Goal: Task Accomplishment & Management: Manage account settings

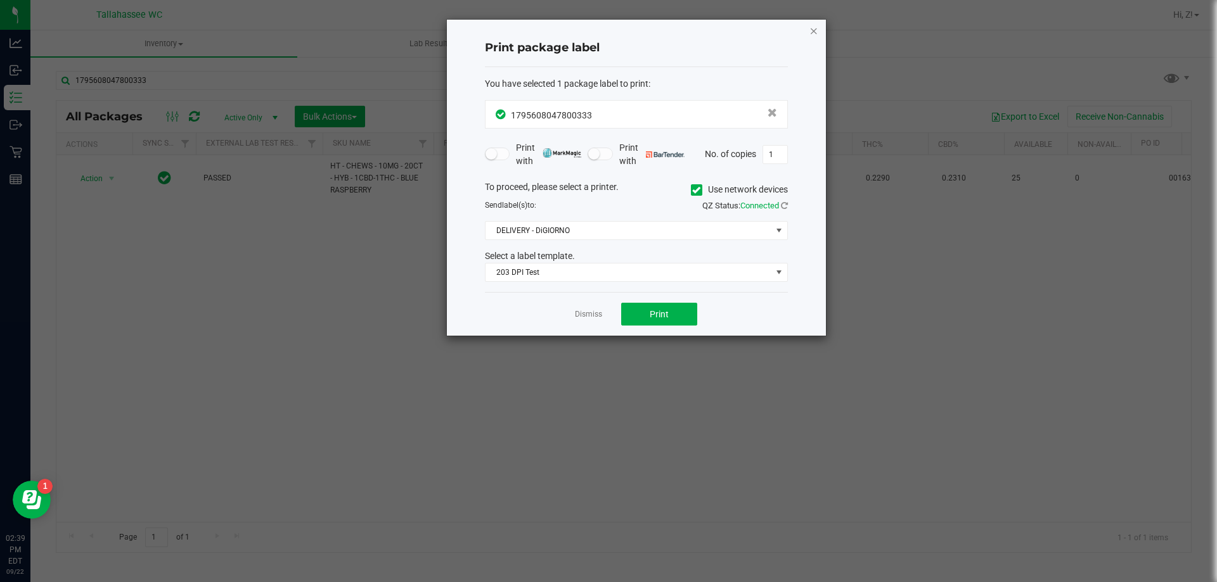
click at [817, 25] on icon "button" at bounding box center [813, 30] width 9 height 15
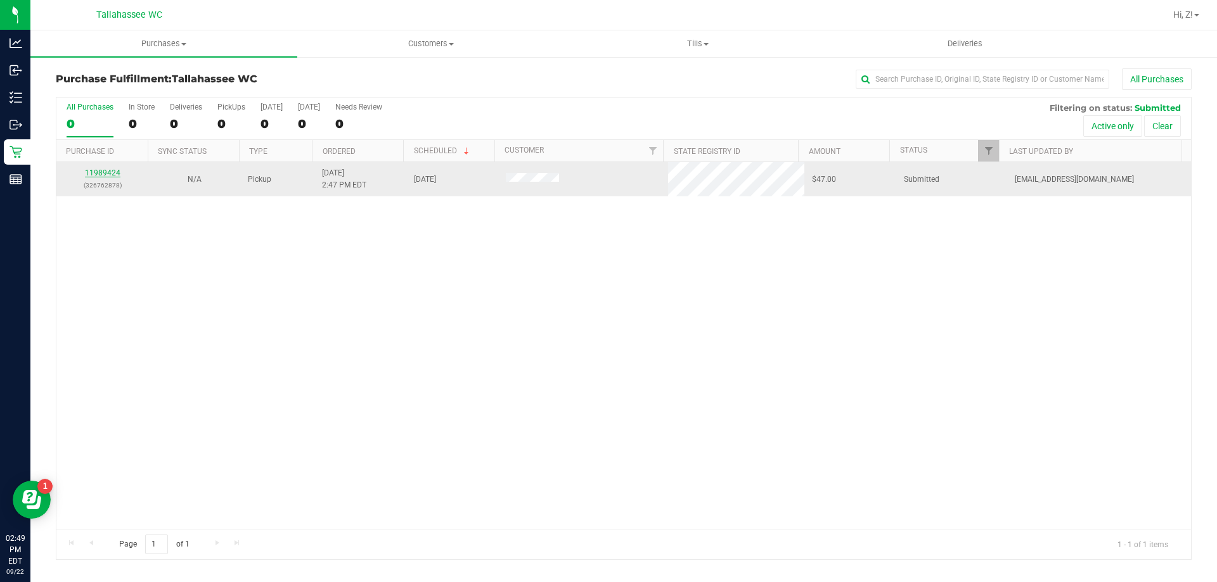
click at [96, 174] on link "11989424" at bounding box center [102, 173] width 35 height 9
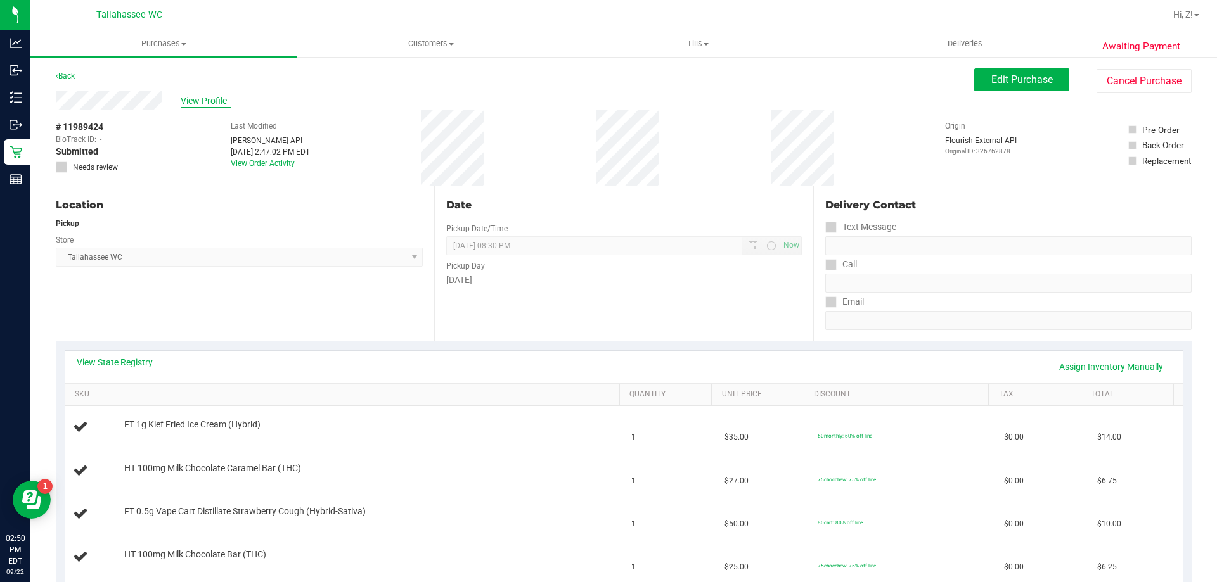
click at [196, 103] on span "View Profile" at bounding box center [206, 100] width 51 height 13
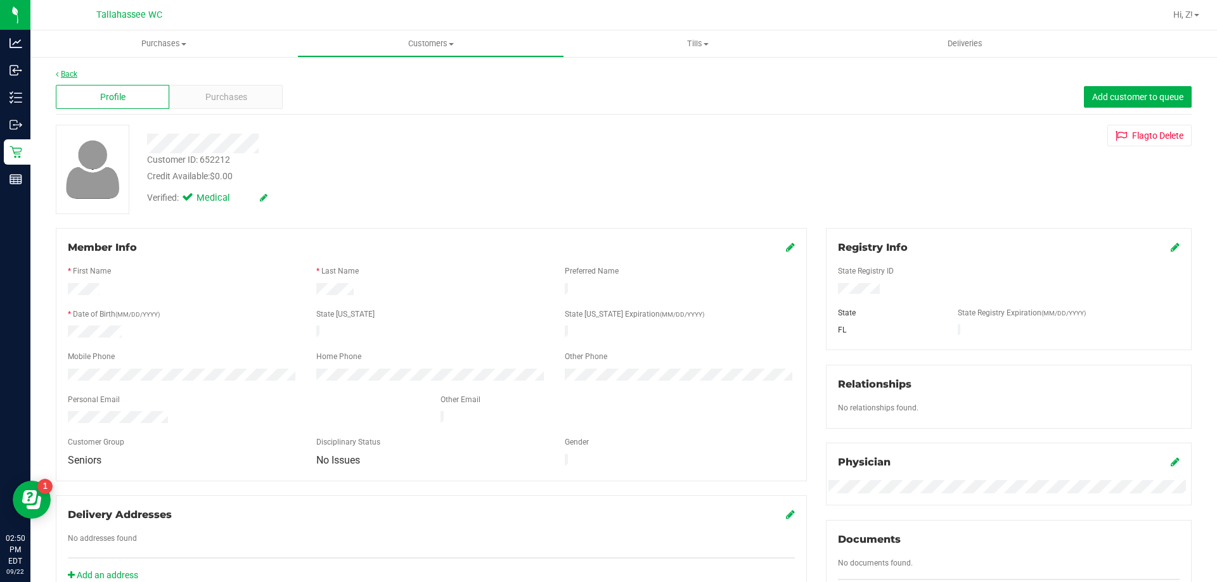
click at [70, 75] on link "Back" at bounding box center [67, 74] width 22 height 9
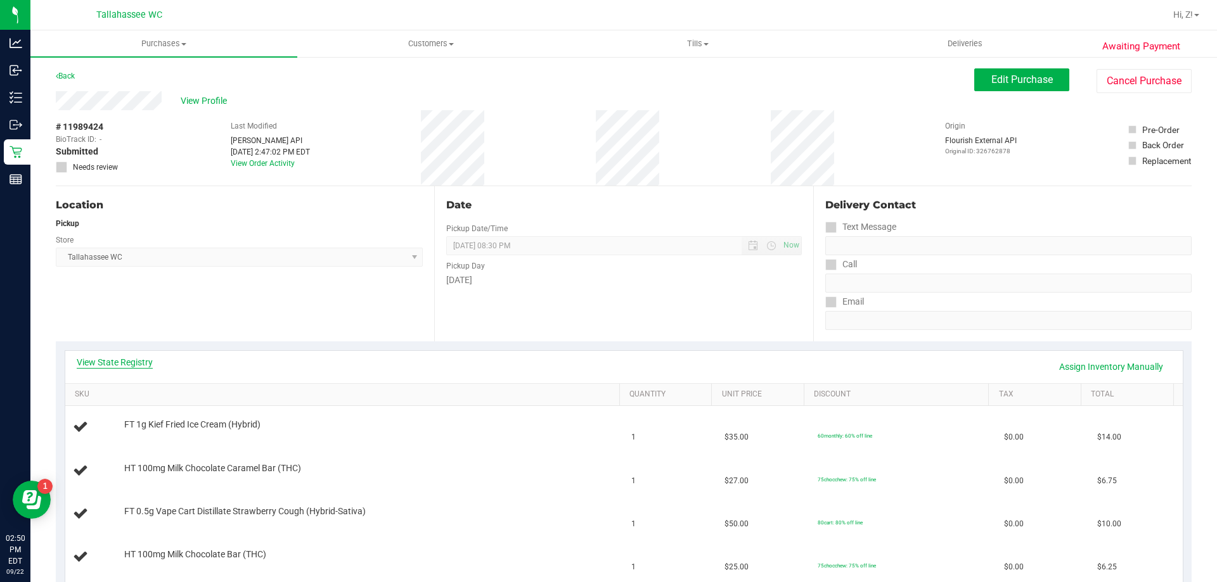
click at [127, 365] on link "View State Registry" at bounding box center [115, 362] width 76 height 13
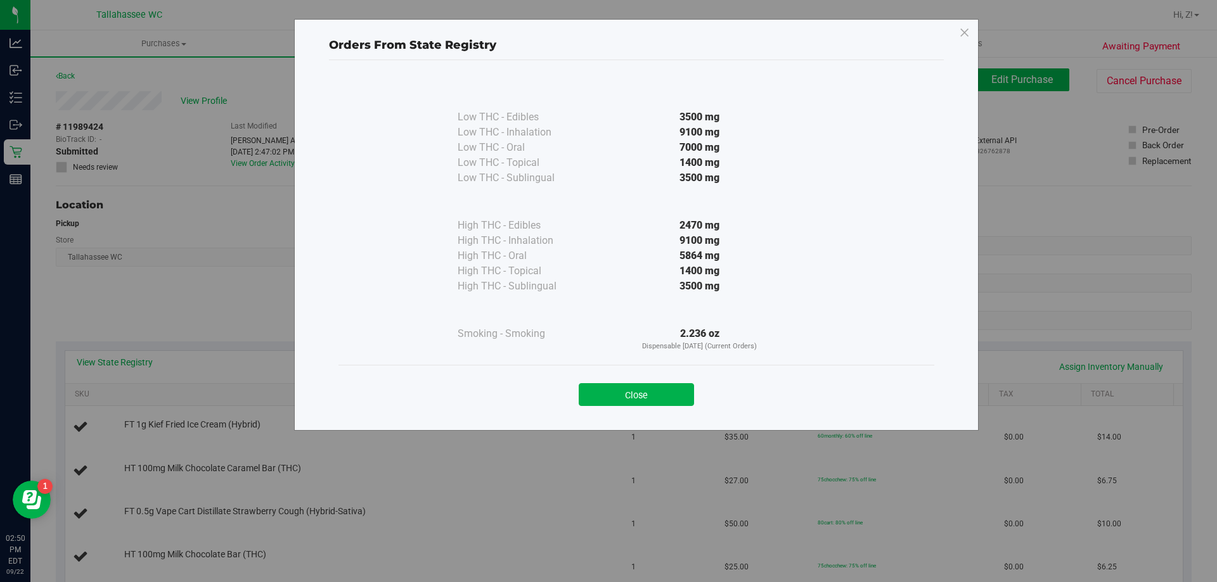
drag, startPoint x: 674, startPoint y: 392, endPoint x: 668, endPoint y: 395, distance: 7.1
click at [674, 393] on button "Close" at bounding box center [636, 394] width 115 height 23
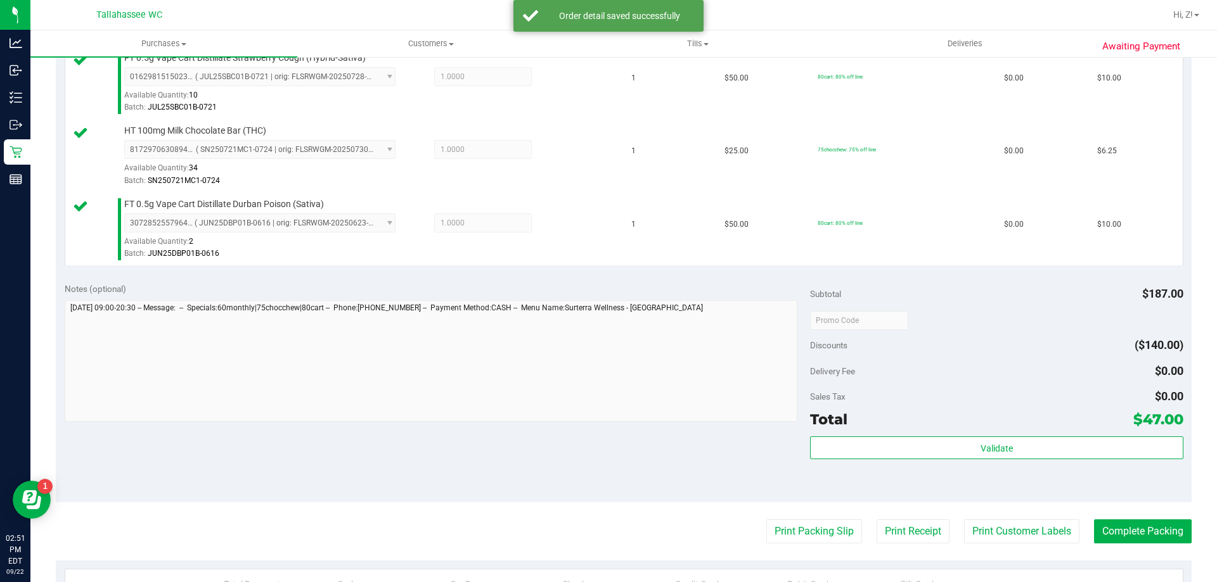
scroll to position [507, 0]
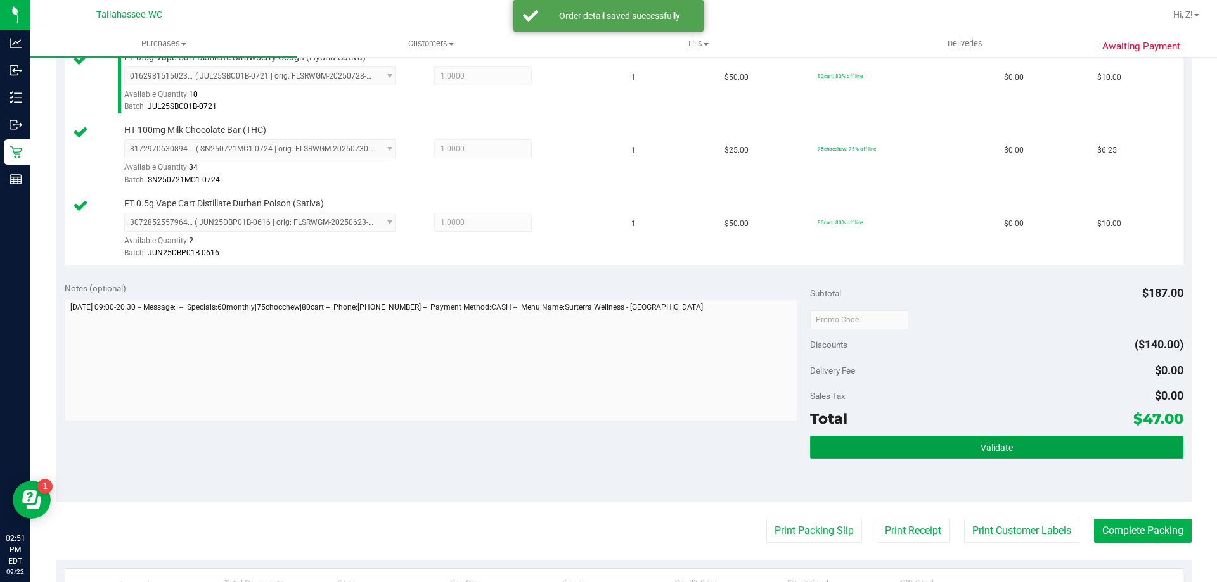
click at [944, 447] on button "Validate" at bounding box center [996, 447] width 373 height 23
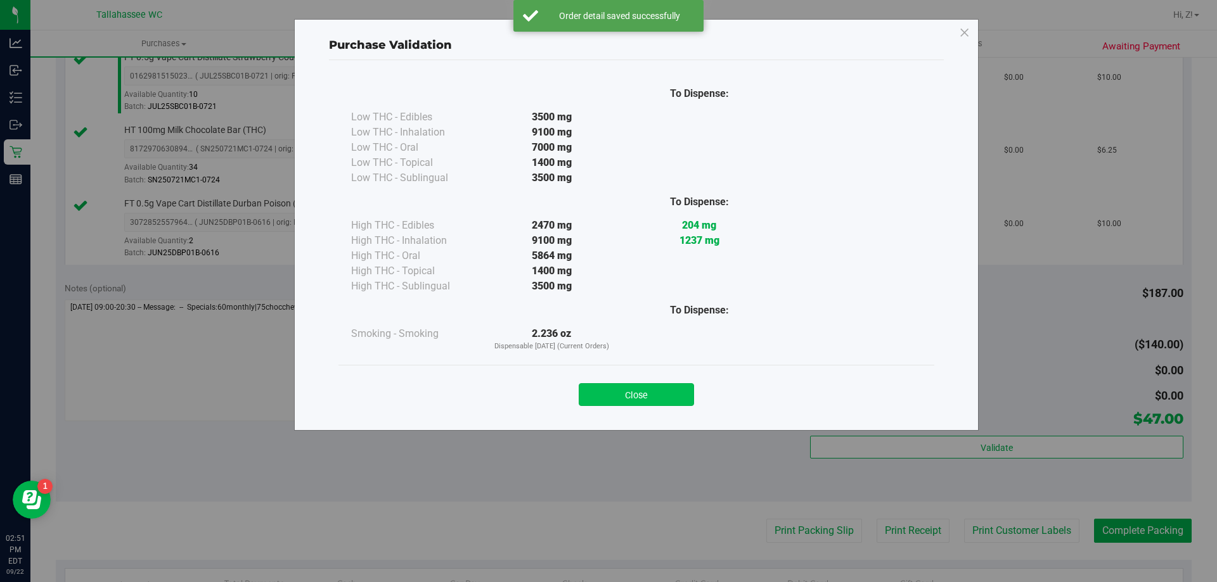
click at [670, 400] on button "Close" at bounding box center [636, 394] width 115 height 23
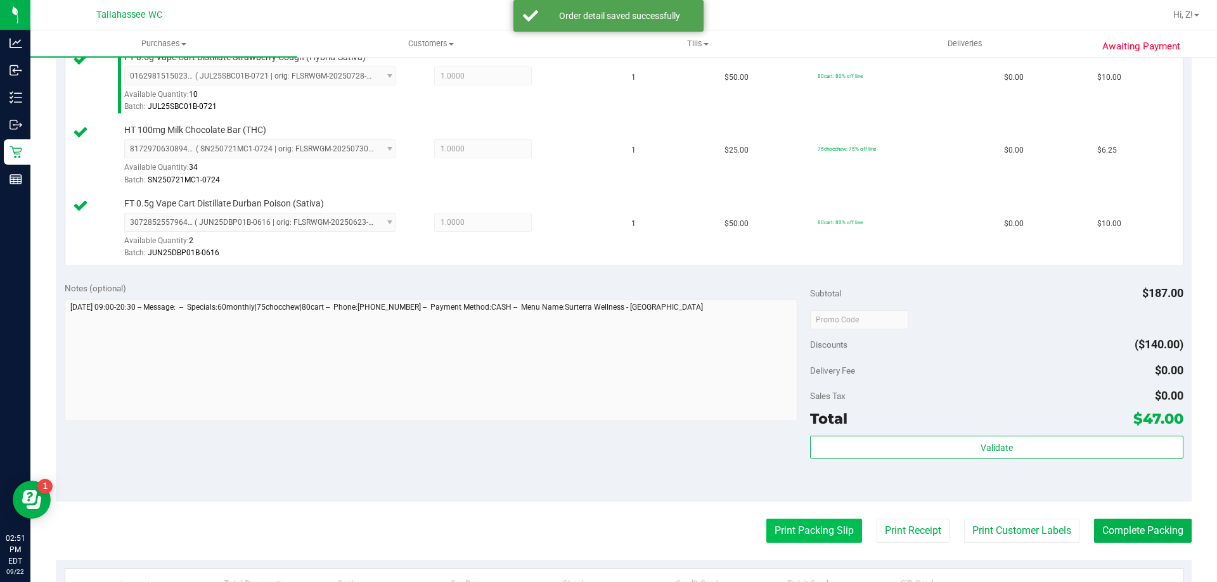
click at [834, 526] on button "Print Packing Slip" at bounding box center [814, 531] width 96 height 24
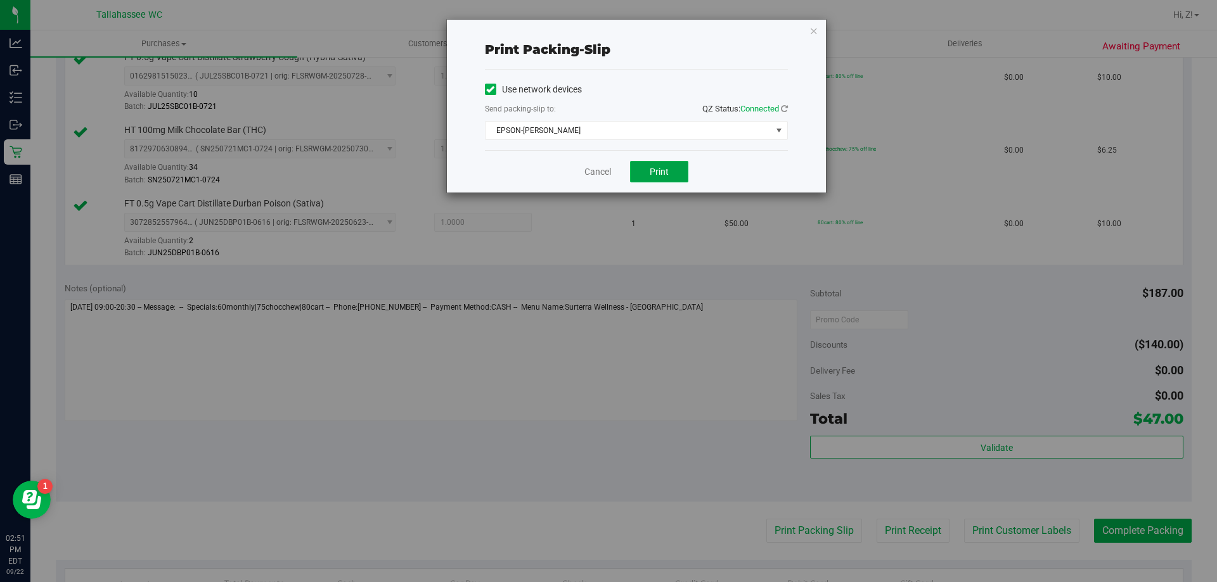
click at [658, 180] on button "Print" at bounding box center [659, 172] width 58 height 22
click at [817, 26] on icon "button" at bounding box center [813, 30] width 9 height 15
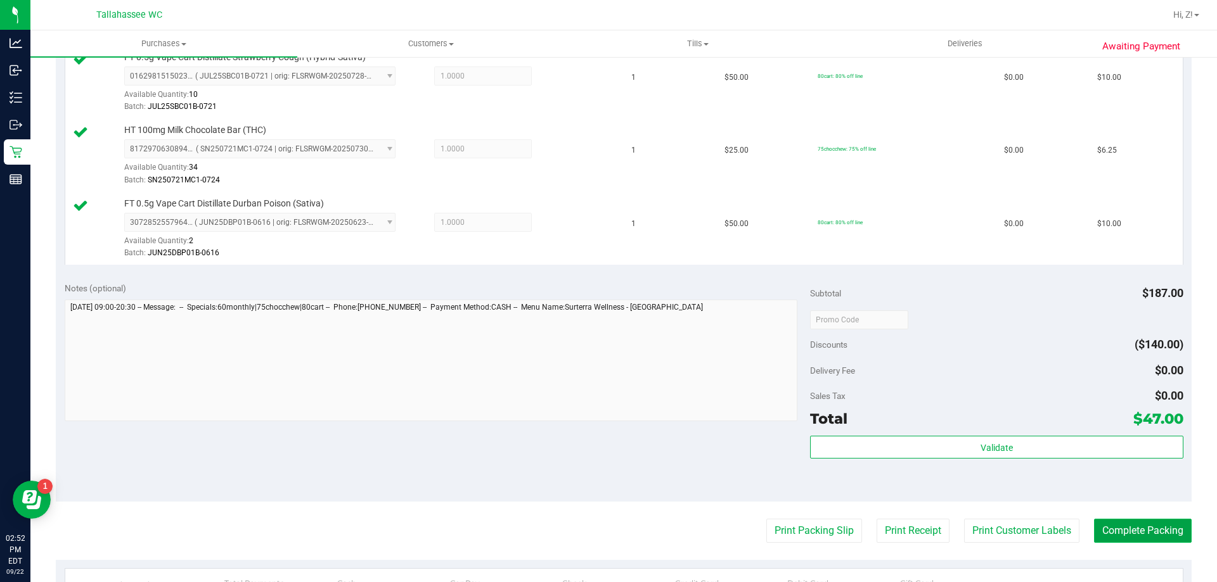
click at [1164, 530] on button "Complete Packing" at bounding box center [1143, 531] width 98 height 24
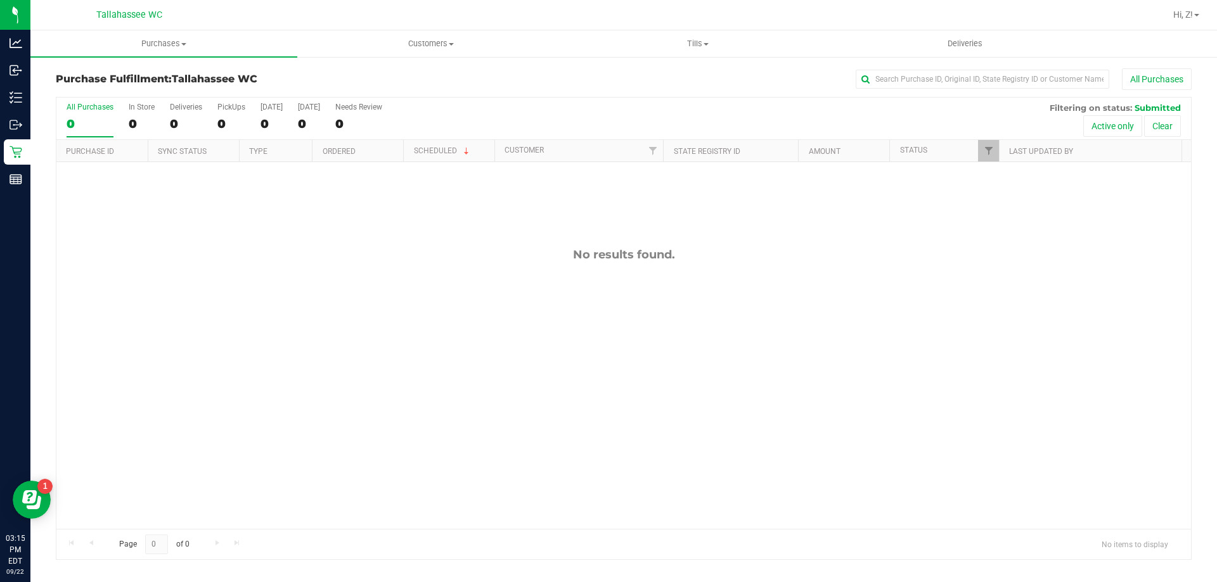
click at [505, 457] on div "No results found." at bounding box center [623, 388] width 1134 height 452
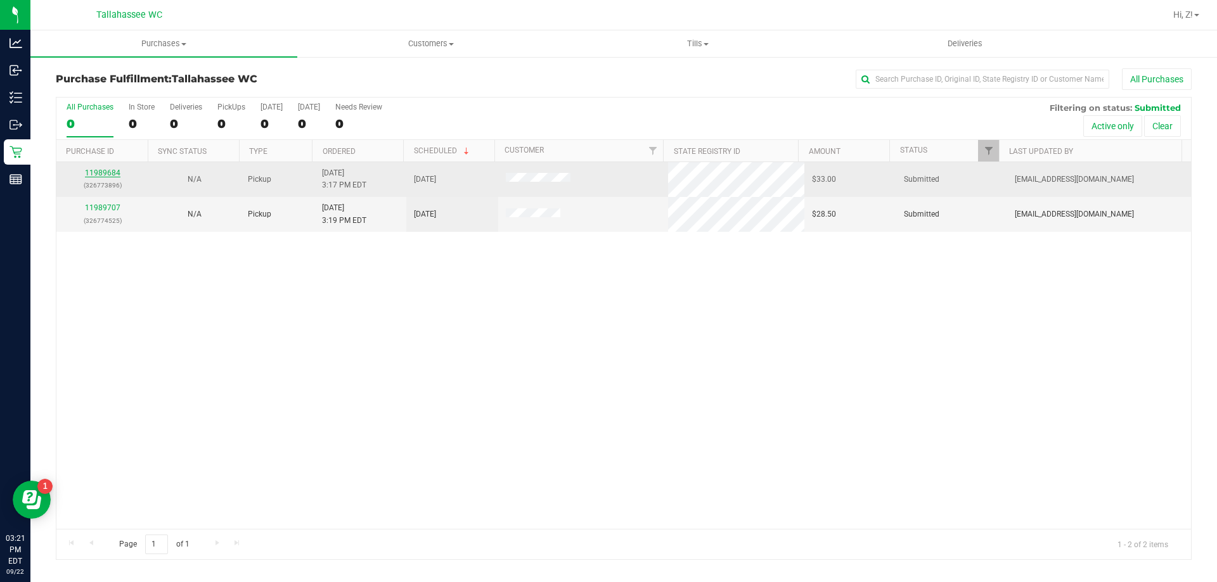
click at [119, 175] on link "11989684" at bounding box center [102, 173] width 35 height 9
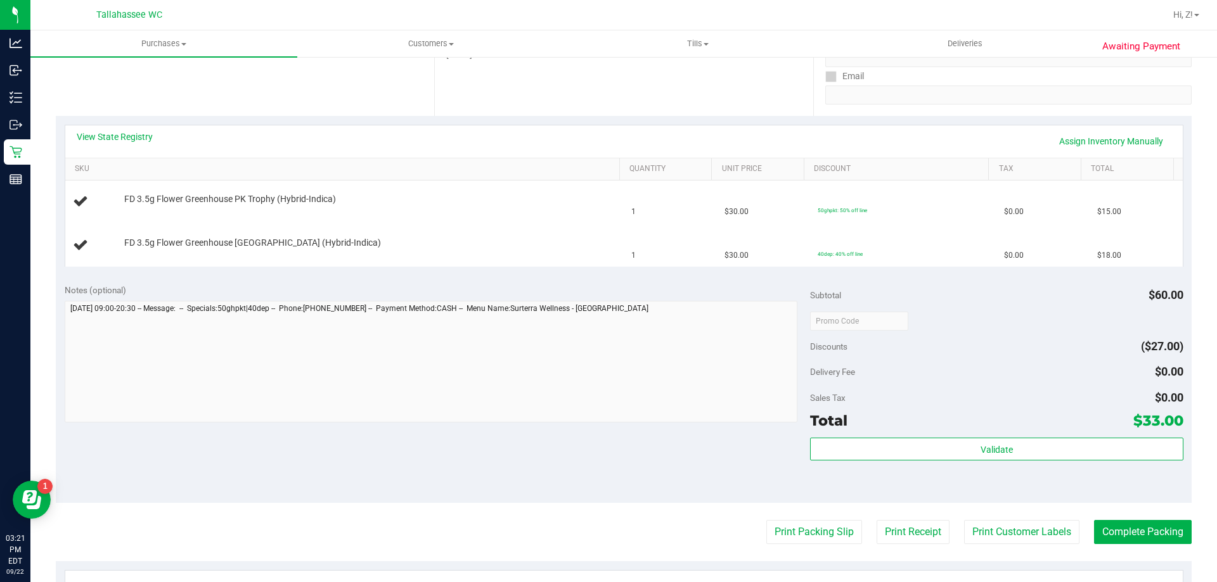
scroll to position [190, 0]
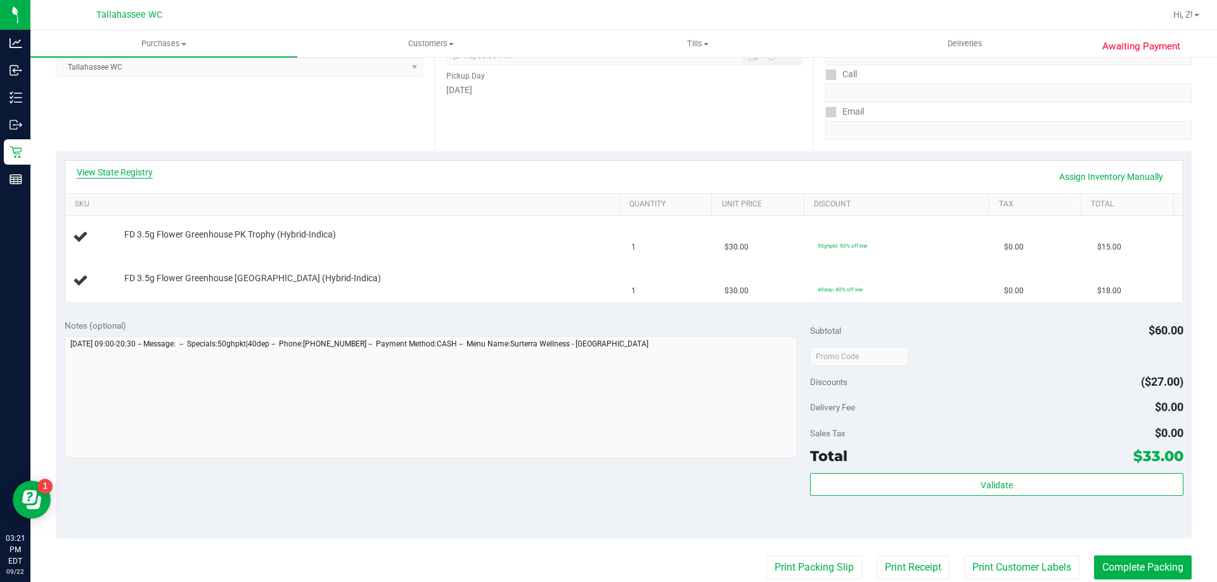
click at [120, 177] on link "View State Registry" at bounding box center [115, 172] width 76 height 13
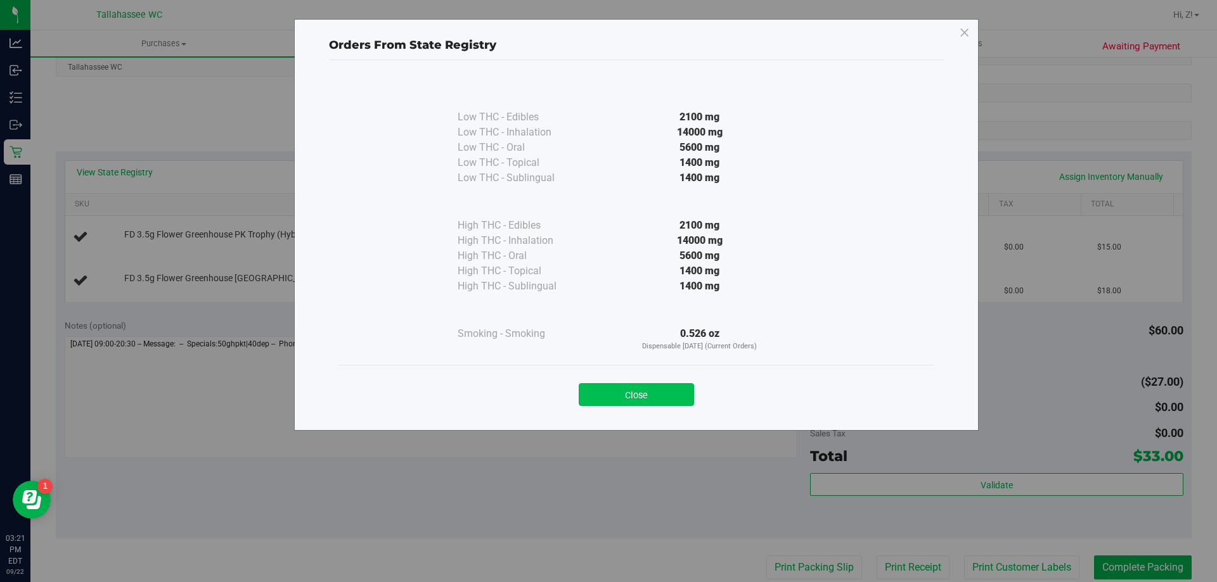
click at [667, 398] on button "Close" at bounding box center [636, 394] width 115 height 23
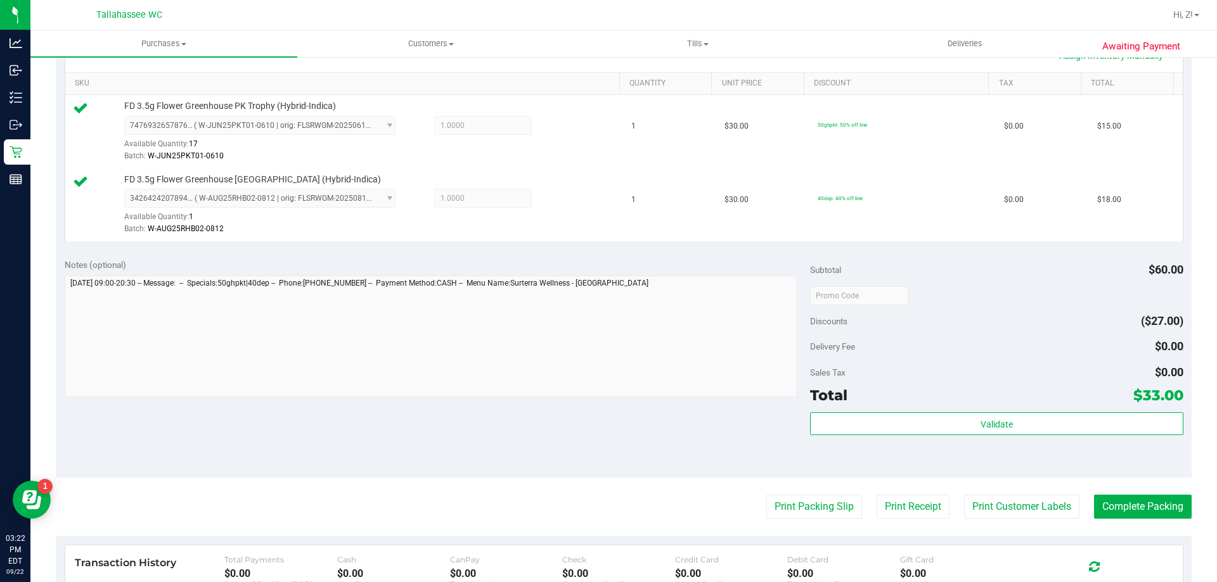
scroll to position [317, 0]
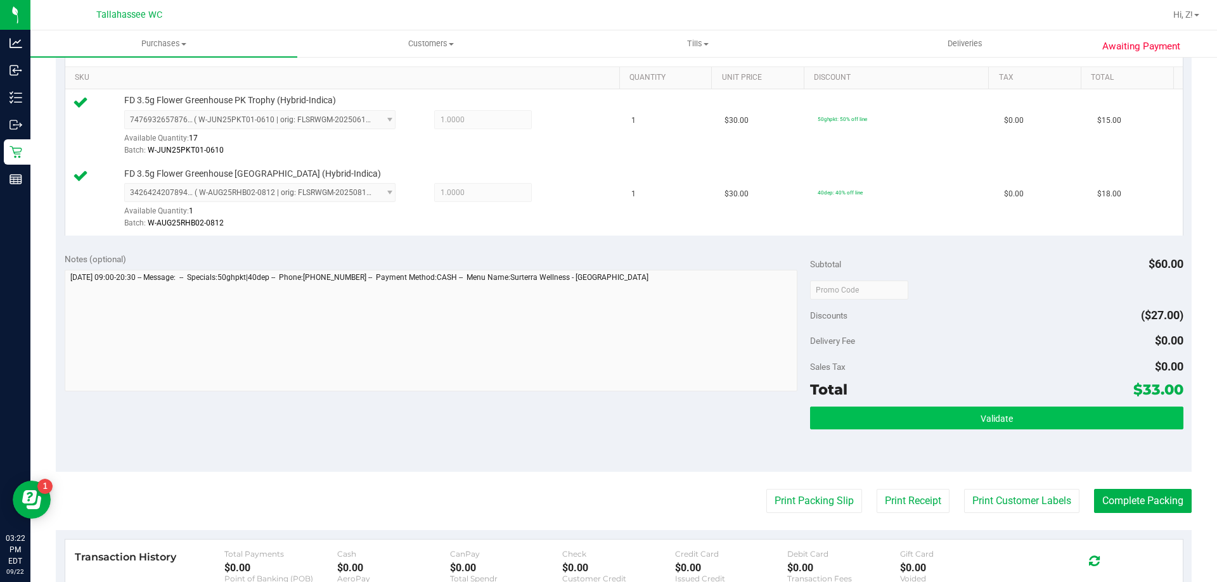
drag, startPoint x: 999, startPoint y: 435, endPoint x: 991, endPoint y: 424, distance: 13.7
click at [997, 433] on div "Validate" at bounding box center [996, 435] width 373 height 57
click at [991, 424] on button "Validate" at bounding box center [996, 418] width 373 height 23
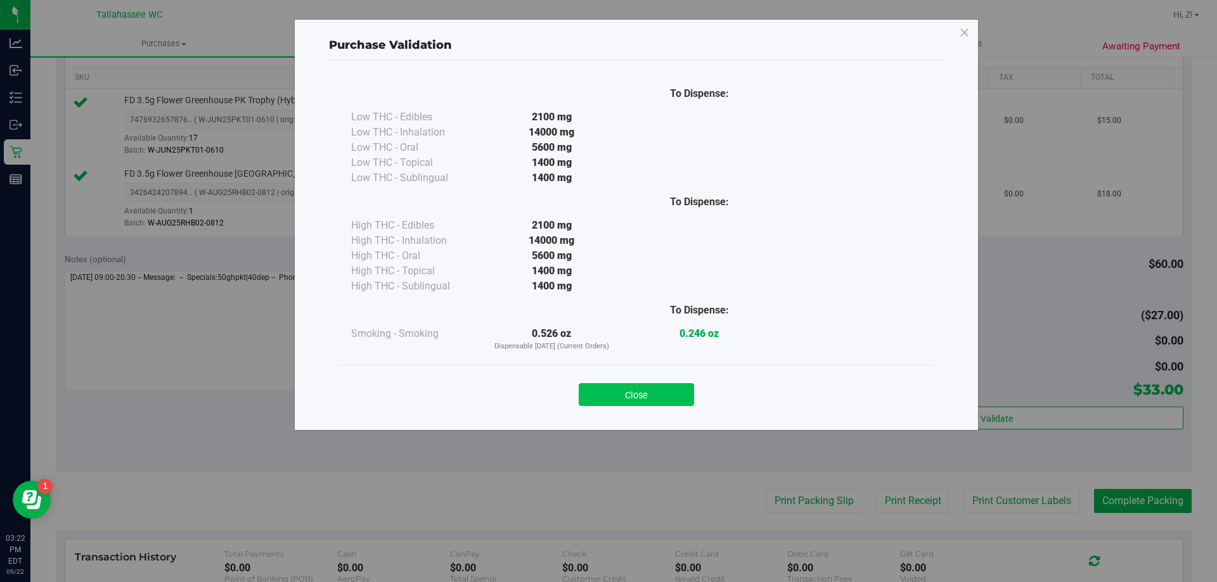
click at [658, 391] on button "Close" at bounding box center [636, 394] width 115 height 23
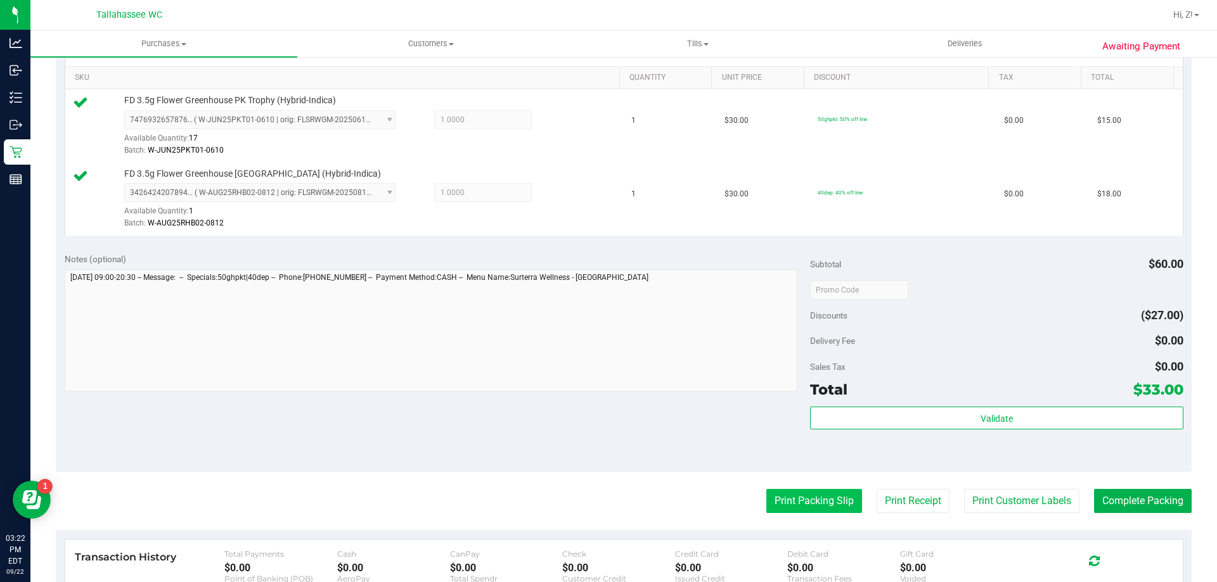
click at [778, 501] on button "Print Packing Slip" at bounding box center [814, 501] width 96 height 24
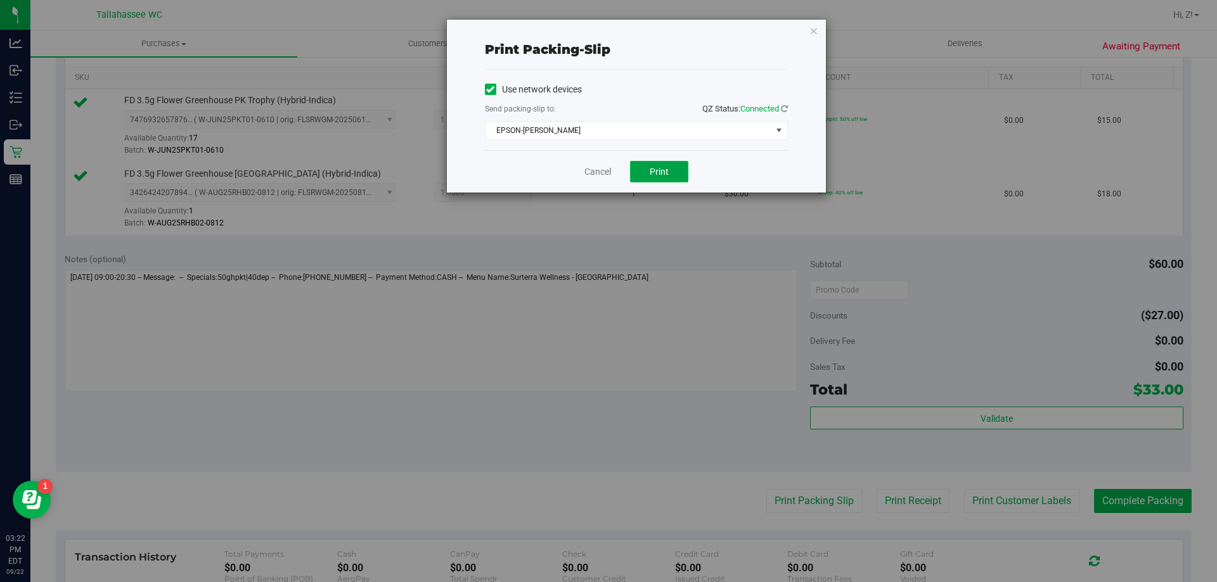
click at [651, 177] on button "Print" at bounding box center [659, 172] width 58 height 22
click at [815, 29] on icon "button" at bounding box center [813, 30] width 9 height 15
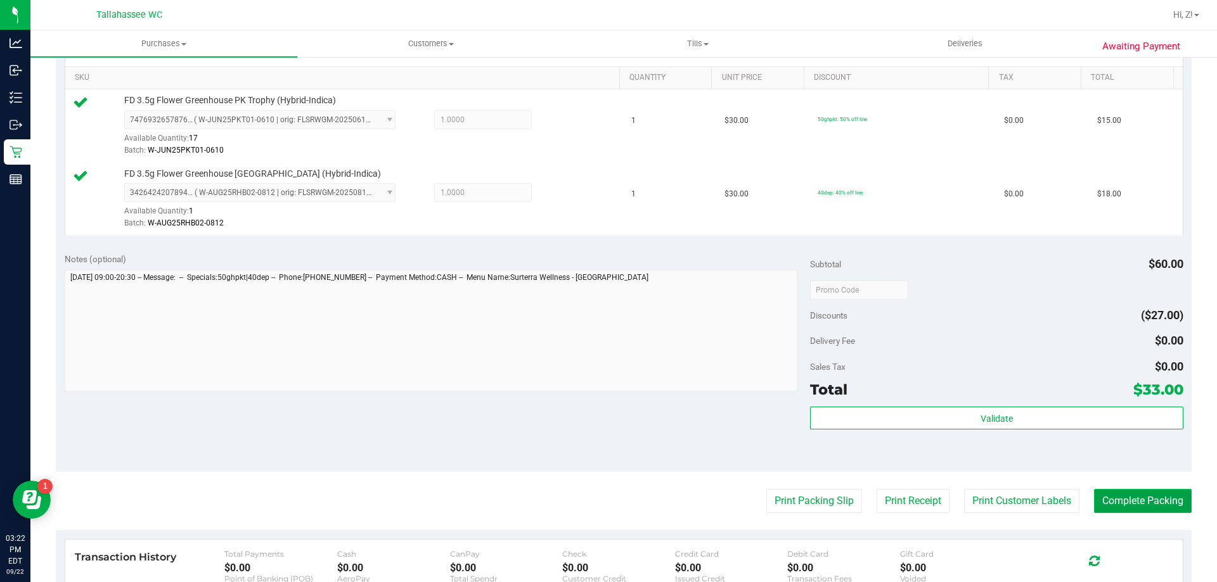
click at [1141, 492] on button "Complete Packing" at bounding box center [1143, 501] width 98 height 24
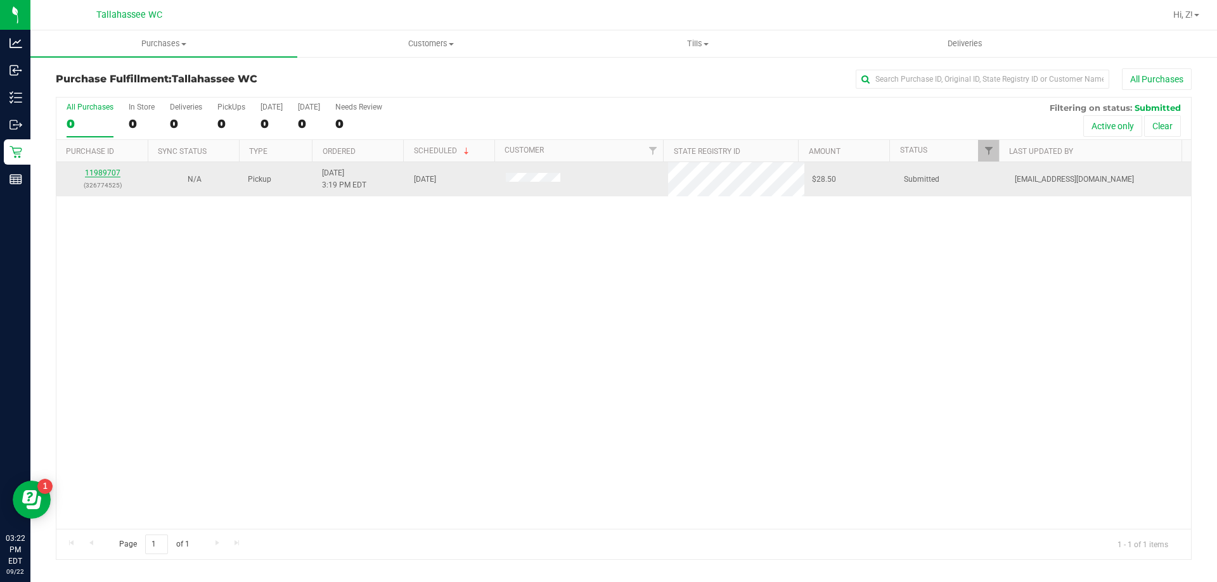
click at [95, 172] on link "11989707" at bounding box center [102, 173] width 35 height 9
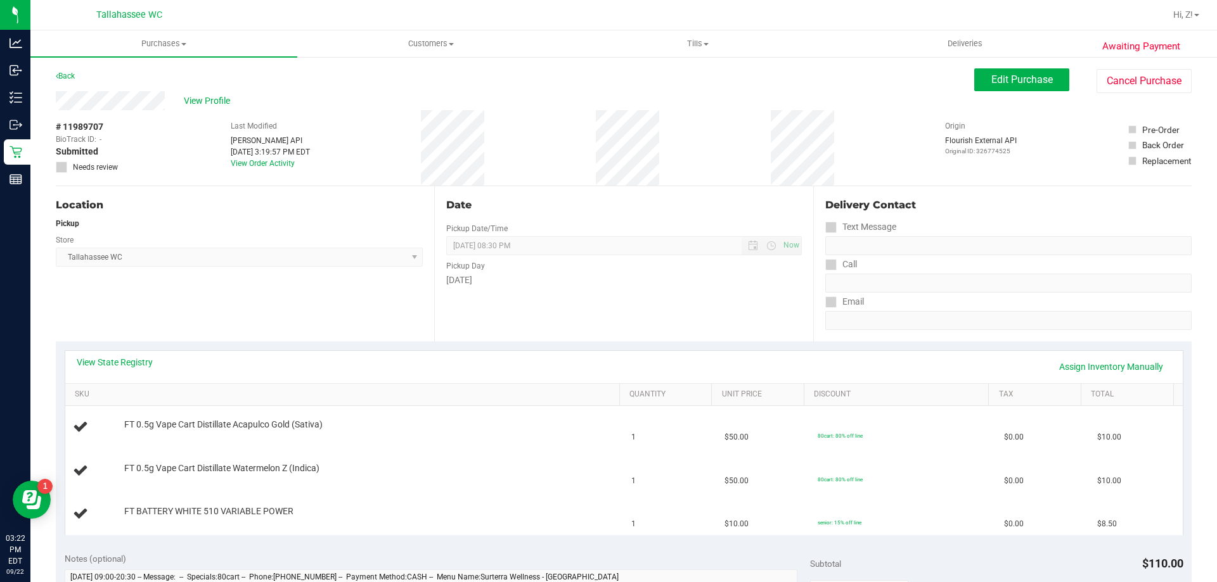
click at [154, 364] on div "View State Registry Assign Inventory Manually" at bounding box center [624, 367] width 1094 height 22
click at [132, 361] on link "View State Registry" at bounding box center [115, 362] width 76 height 13
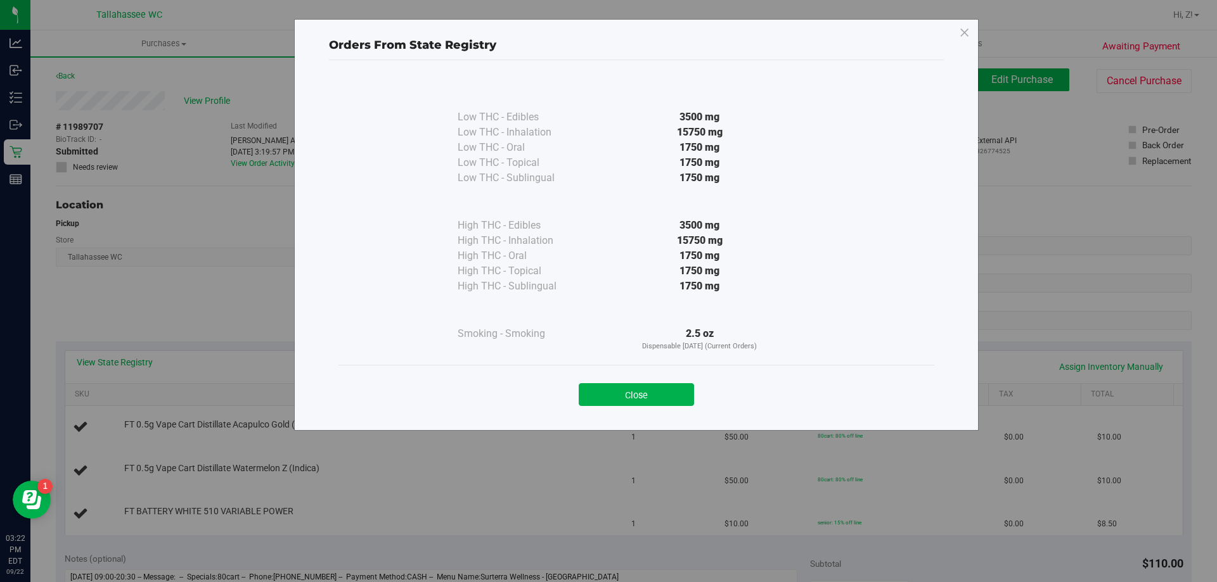
drag, startPoint x: 656, startPoint y: 393, endPoint x: 655, endPoint y: 385, distance: 7.6
click at [655, 393] on button "Close" at bounding box center [636, 394] width 115 height 23
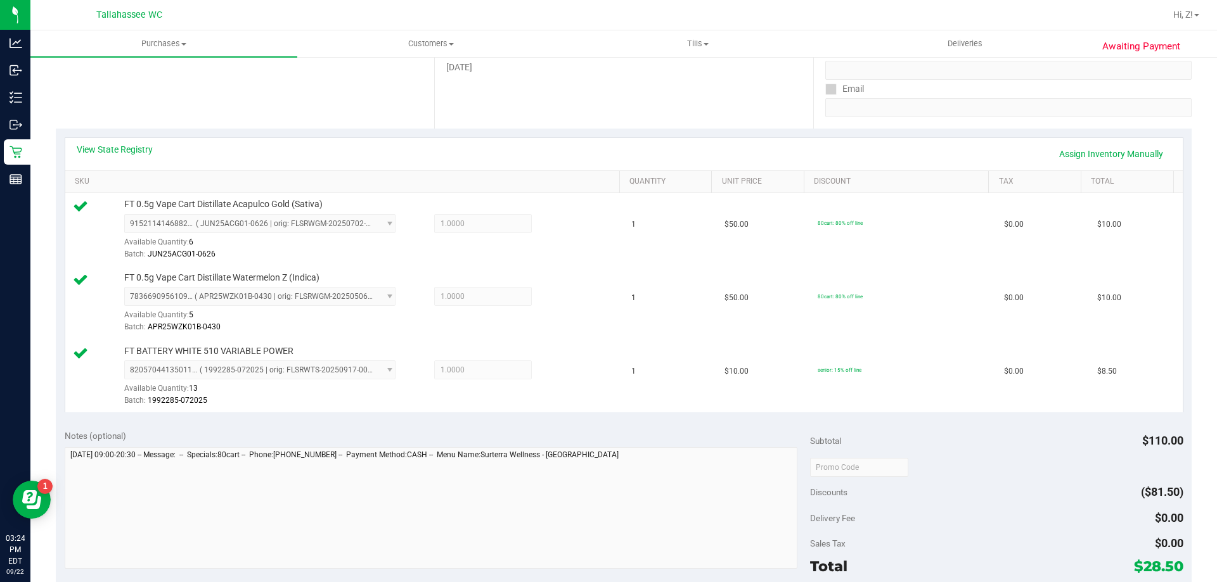
scroll to position [317, 0]
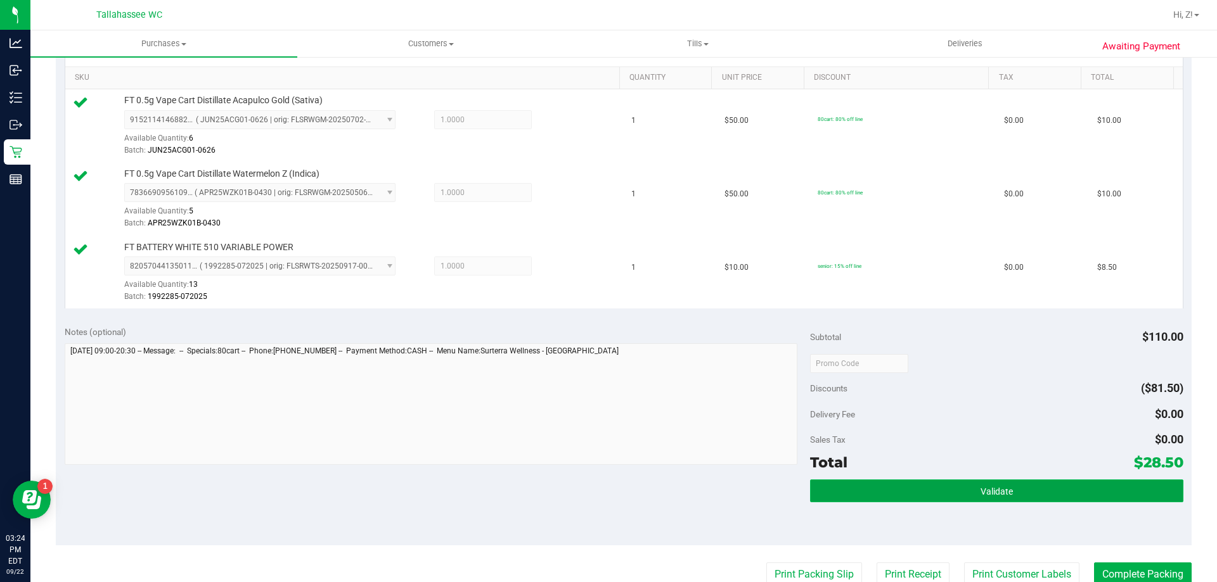
click at [994, 487] on span "Validate" at bounding box center [996, 492] width 32 height 10
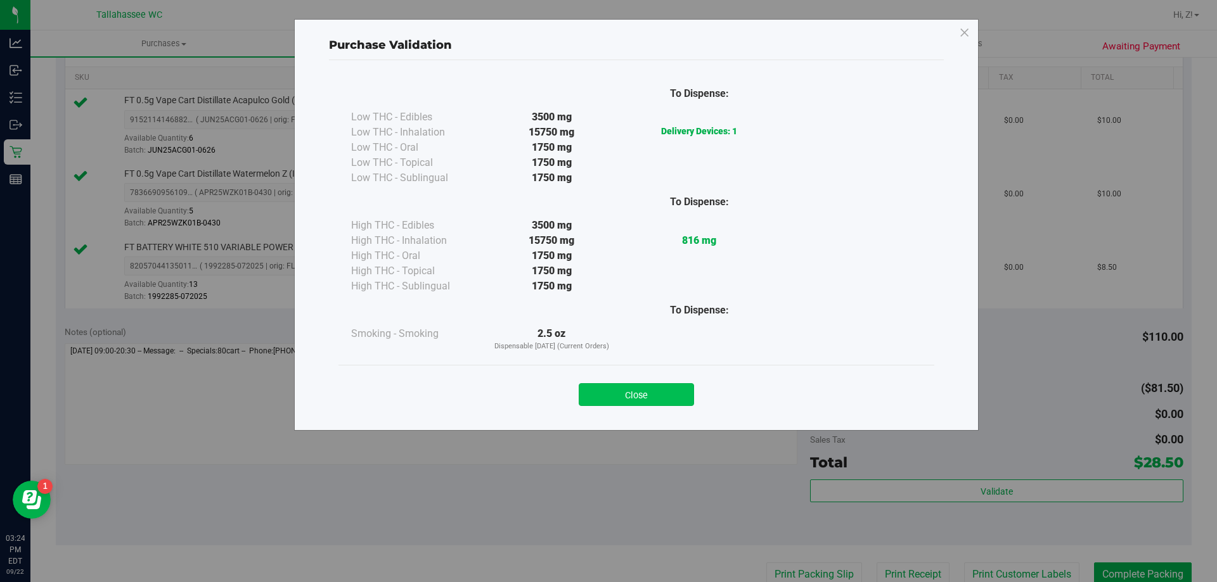
drag, startPoint x: 686, startPoint y: 391, endPoint x: 768, endPoint y: 359, distance: 87.7
click at [687, 391] on button "Close" at bounding box center [636, 394] width 115 height 23
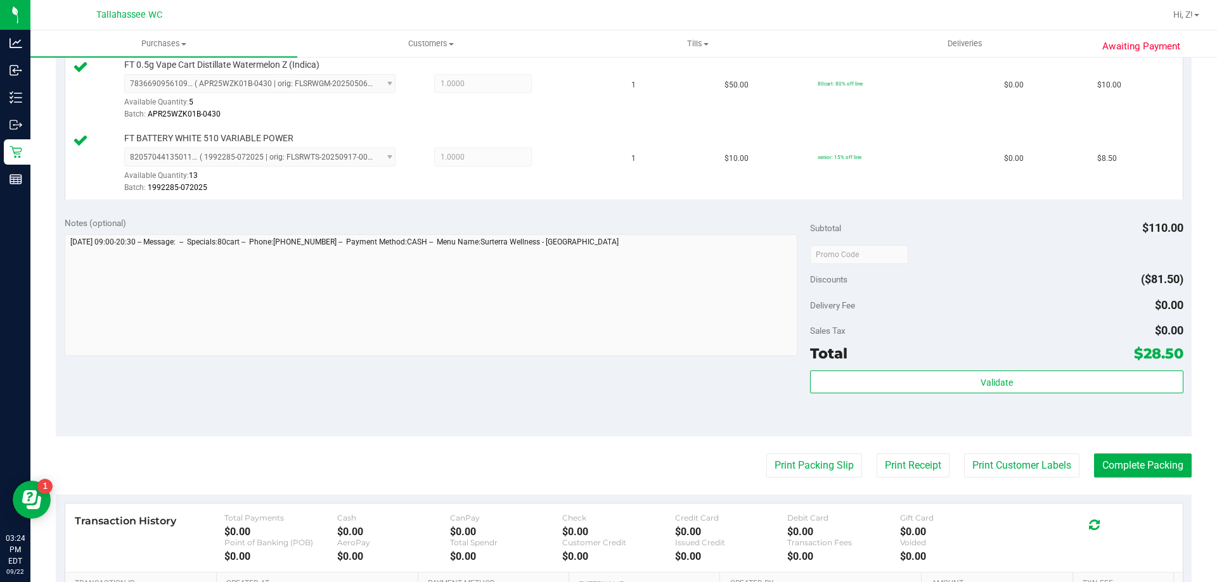
scroll to position [601, 0]
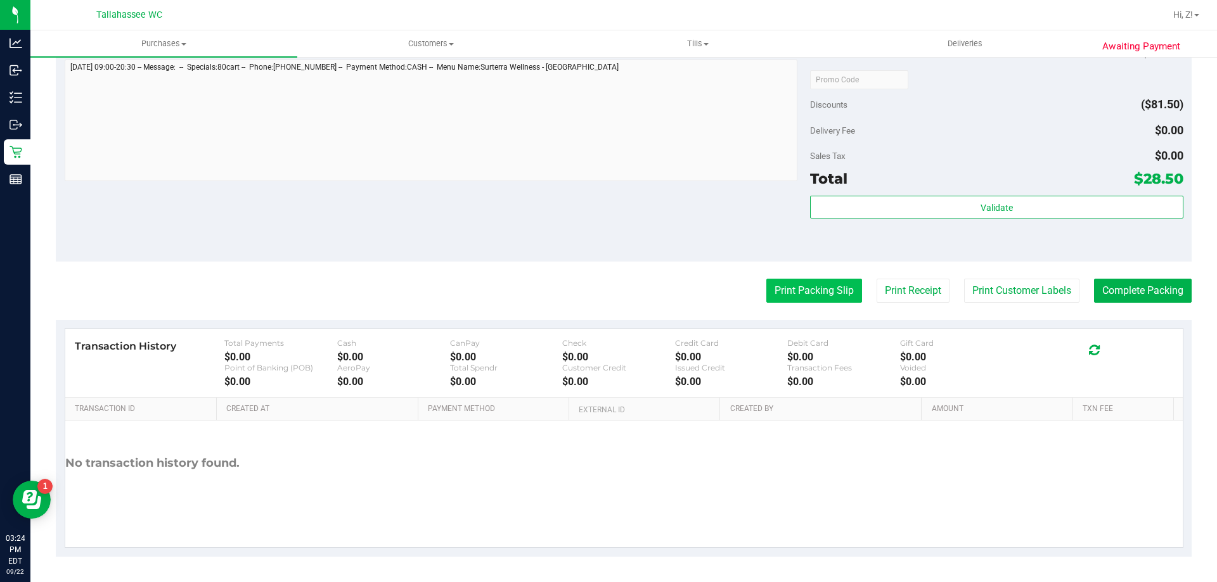
click at [818, 287] on button "Print Packing Slip" at bounding box center [814, 291] width 96 height 24
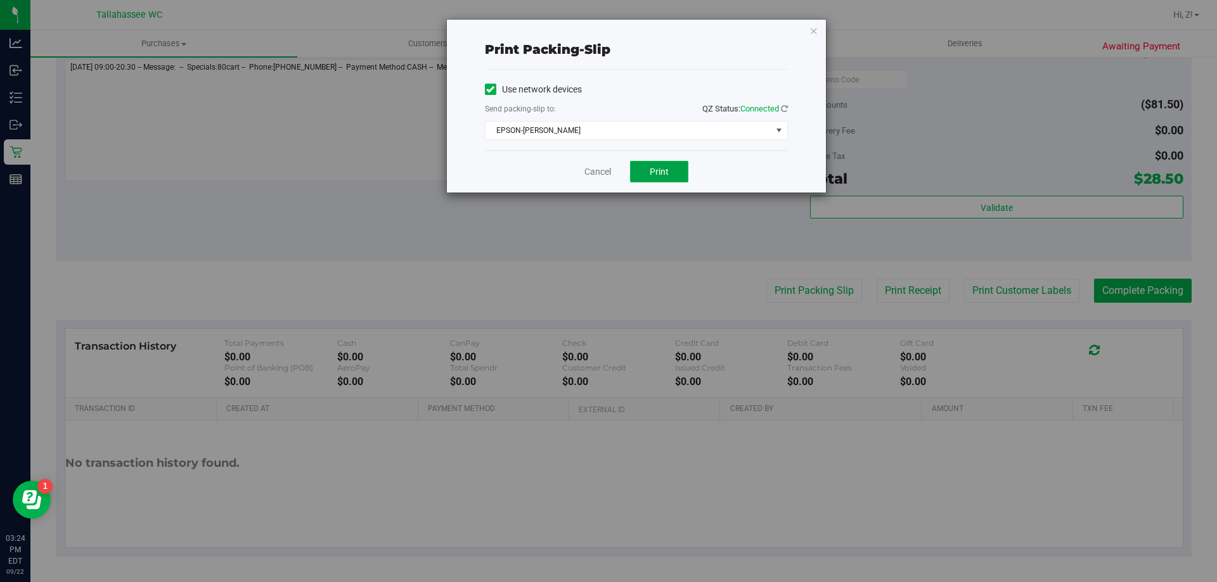
click at [654, 169] on span "Print" at bounding box center [659, 172] width 19 height 10
click at [811, 34] on icon "button" at bounding box center [813, 30] width 9 height 15
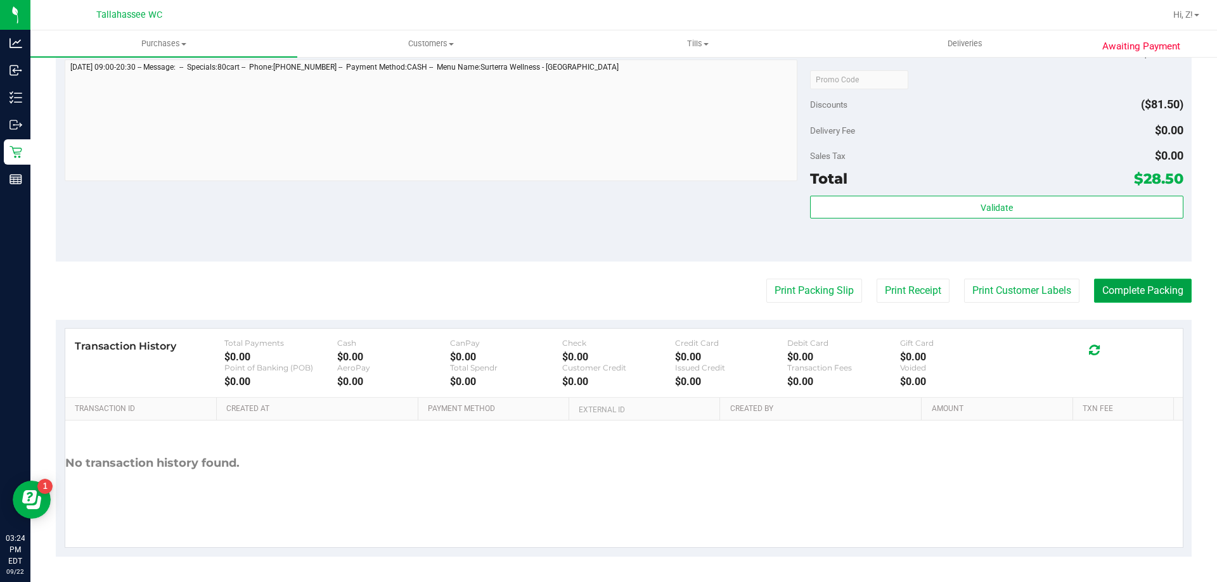
click at [1126, 290] on button "Complete Packing" at bounding box center [1143, 291] width 98 height 24
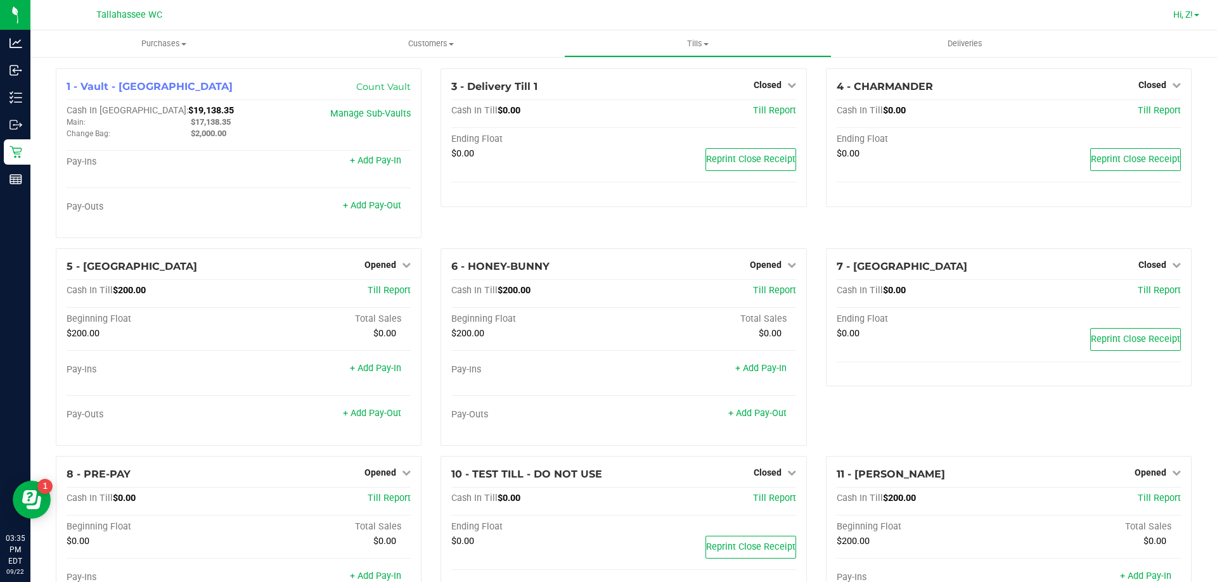
click at [1196, 8] on link "Hi, Z!" at bounding box center [1186, 14] width 36 height 13
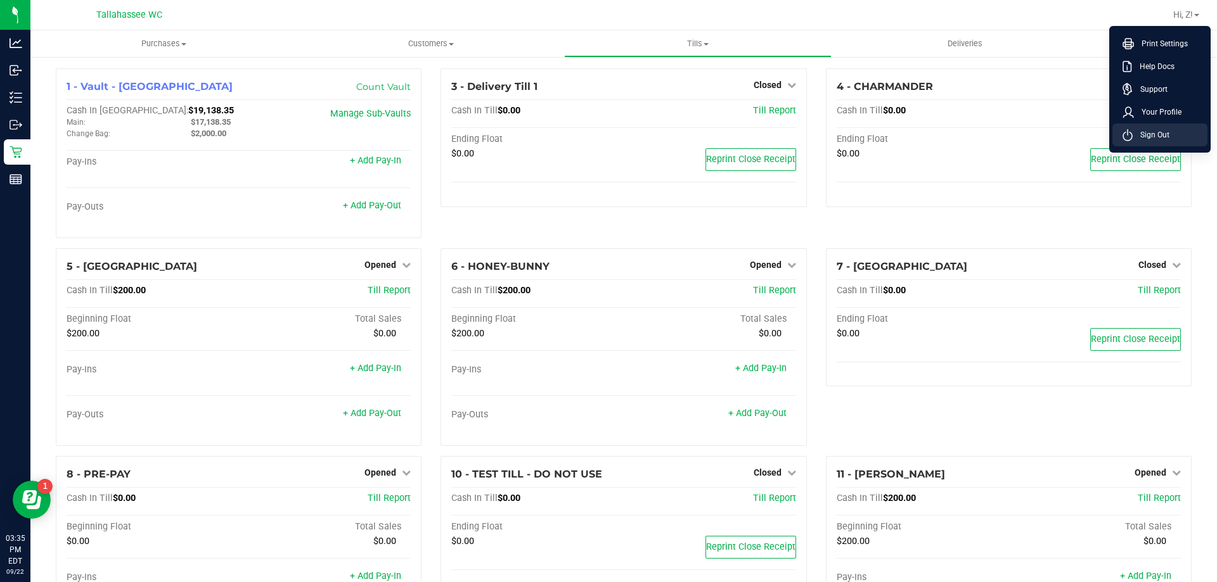
click at [1166, 135] on span "Sign Out" at bounding box center [1150, 135] width 37 height 13
